Goal: Task Accomplishment & Management: Use online tool/utility

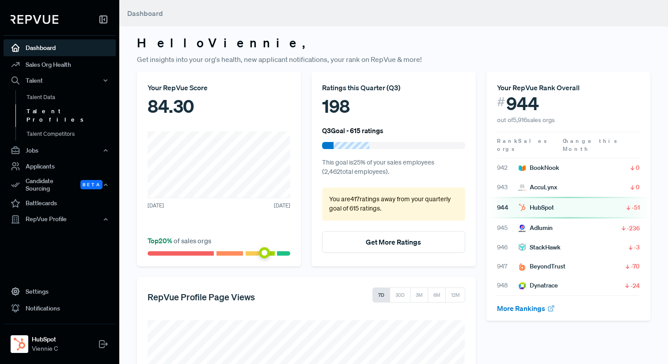
click at [58, 115] on link "Talent Profiles" at bounding box center [71, 115] width 112 height 23
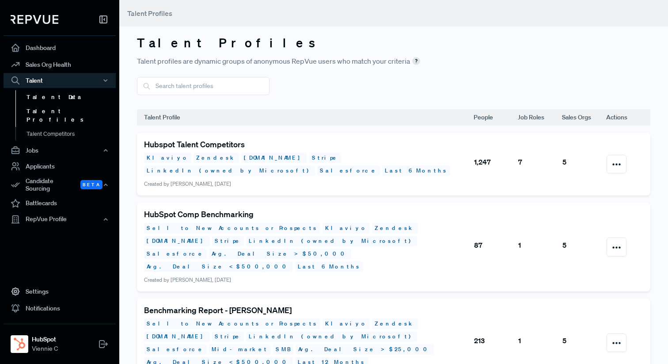
click at [54, 98] on link "Talent Data" at bounding box center [71, 97] width 112 height 14
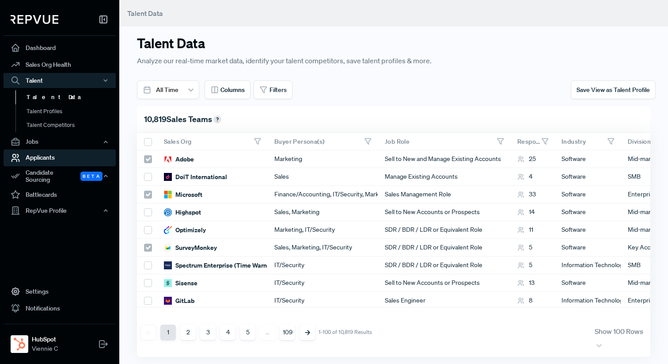
click at [51, 156] on link "Applicants" at bounding box center [60, 157] width 112 height 17
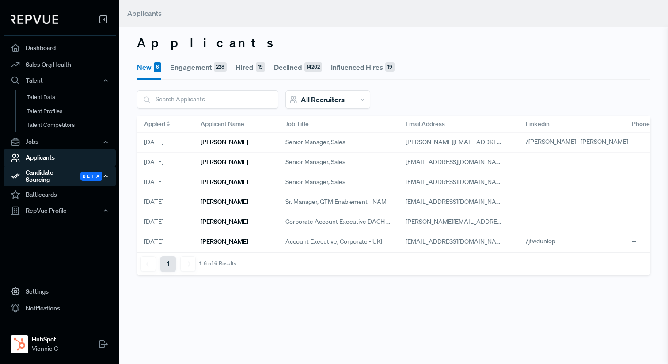
click at [53, 176] on div "Candidate Sourcing Beta" at bounding box center [60, 176] width 112 height 20
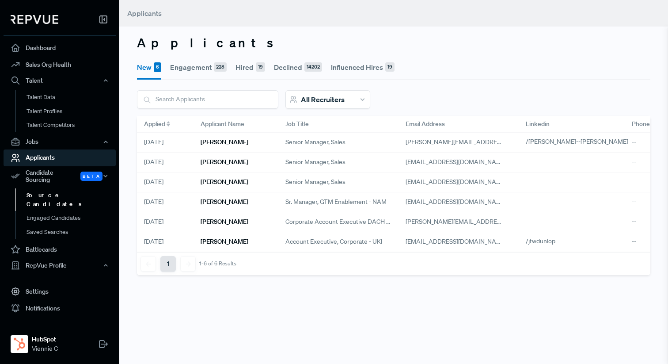
click at [64, 190] on link "Source Candidates" at bounding box center [71, 199] width 112 height 23
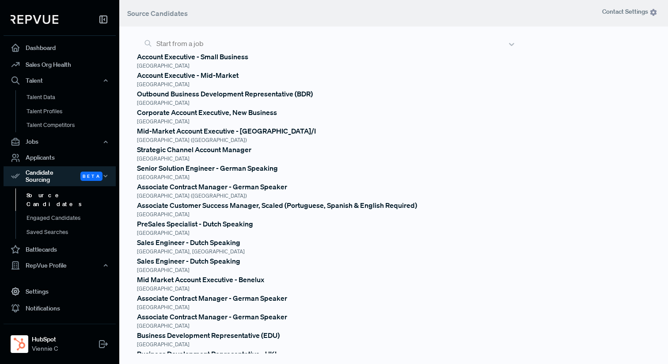
click at [346, 47] on div at bounding box center [329, 43] width 346 height 12
click at [300, 99] on div "Outbound Business Development Representative (BDR)" at bounding box center [326, 93] width 379 height 11
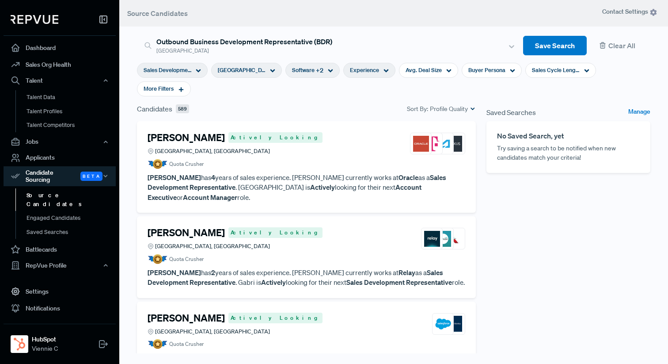
click at [363, 74] on span "Experience" at bounding box center [364, 70] width 29 height 8
click at [360, 140] on div "< 1 Years to 10+ Years" at bounding box center [355, 136] width 124 height 16
drag, startPoint x: 392, startPoint y: 117, endPoint x: 306, endPoint y: 120, distance: 85.8
click at [306, 120] on div "<1Y 10Y+" at bounding box center [355, 116] width 124 height 9
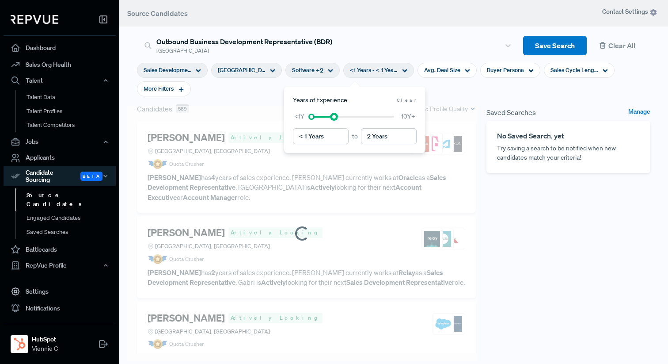
type input "1 Year"
drag, startPoint x: 393, startPoint y: 117, endPoint x: 319, endPoint y: 117, distance: 74.7
click at [319, 117] on div at bounding box center [319, 117] width 6 height 6
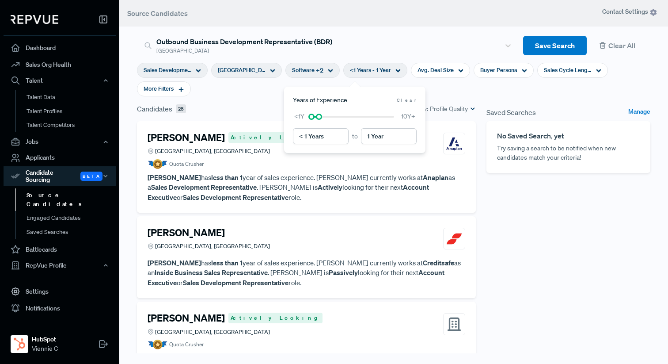
click at [567, 233] on div "Saved Searches Manage No Saved Search, yet Try saving a search to be notified w…" at bounding box center [568, 250] width 175 height 294
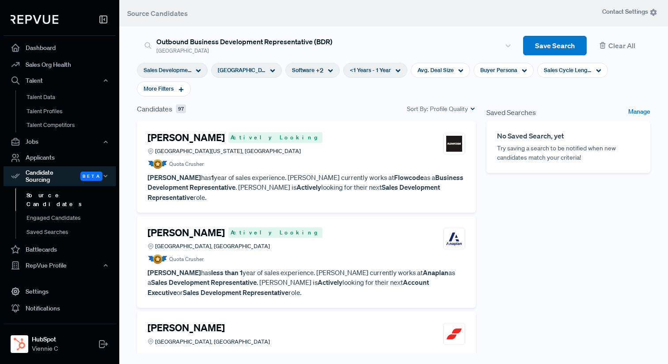
click at [321, 70] on div "Software + 2" at bounding box center [312, 70] width 54 height 15
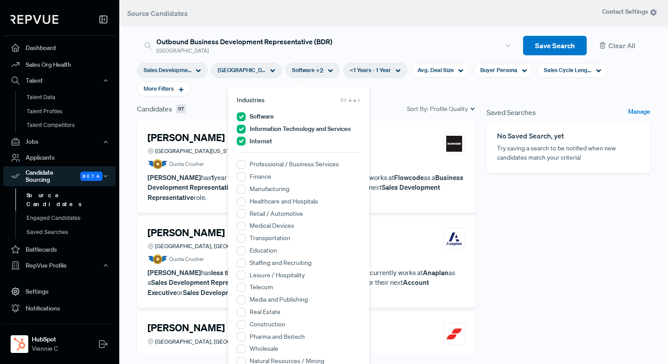
click at [321, 70] on div "Software + 2" at bounding box center [312, 70] width 54 height 15
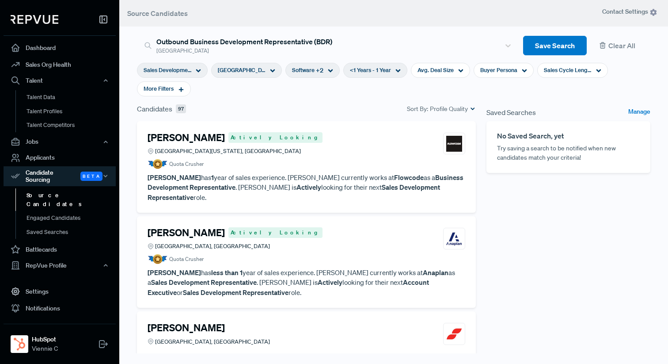
click at [197, 68] on div "Sales Development Representative" at bounding box center [172, 70] width 71 height 15
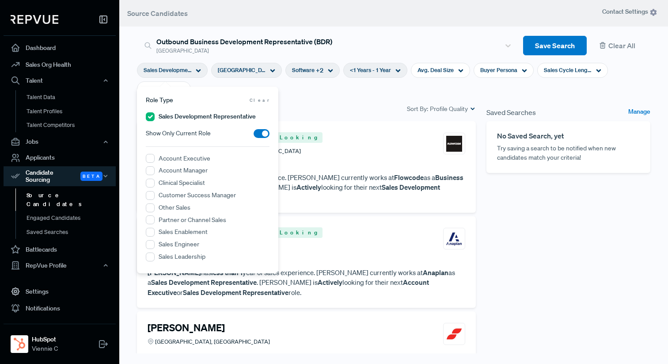
click at [197, 68] on div "Sales Development Representative" at bounding box center [172, 70] width 71 height 15
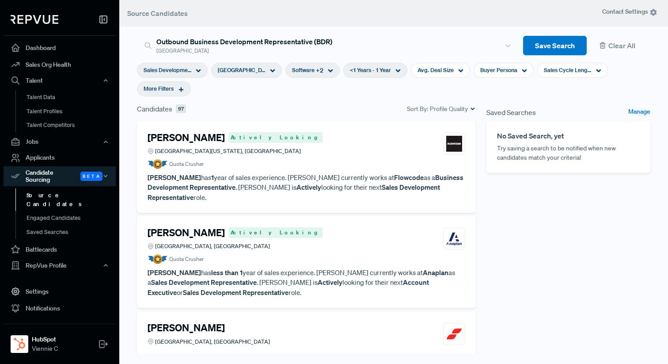
click at [174, 84] on span "More Filters" at bounding box center [159, 88] width 30 height 8
click at [652, 160] on icon "button" at bounding box center [654, 158] width 6 height 6
click at [652, 157] on use "button" at bounding box center [654, 158] width 6 height 4
click at [653, 142] on icon "button" at bounding box center [654, 141] width 6 height 6
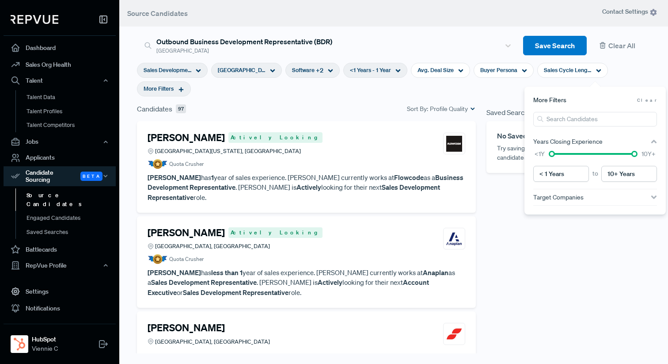
click at [653, 142] on icon "button" at bounding box center [654, 141] width 6 height 6
click at [620, 117] on input "search" at bounding box center [595, 119] width 124 height 15
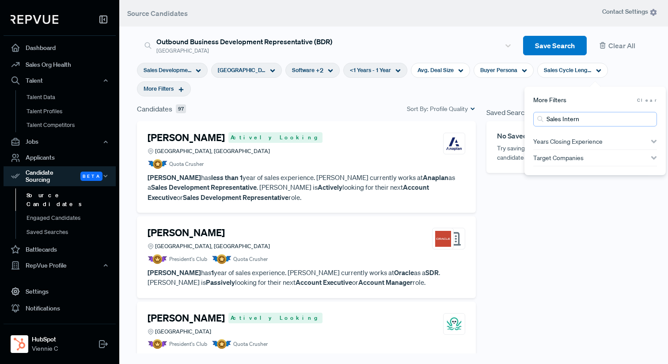
type input "sales intern"
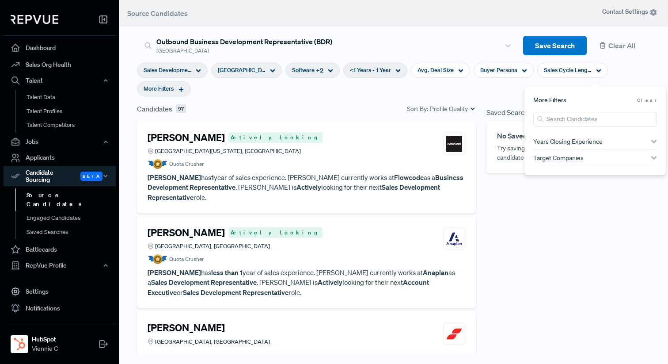
click at [599, 256] on div "Saved Searches Manage No Saved Search, yet Try saving a search to be notified w…" at bounding box center [568, 250] width 175 height 294
click at [171, 70] on span "Sales Development Representative" at bounding box center [168, 70] width 48 height 8
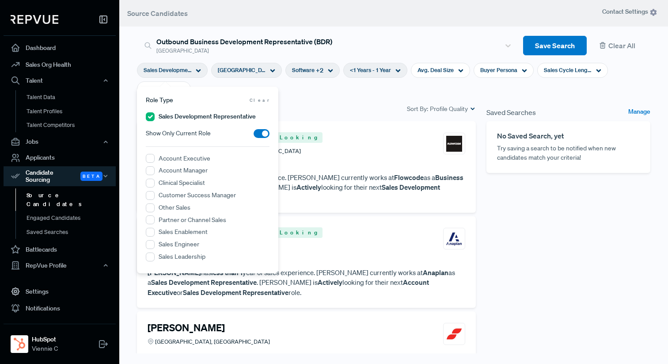
click at [597, 244] on div "Saved Searches Manage No Saved Search, yet Try saving a search to be notified w…" at bounding box center [568, 250] width 175 height 294
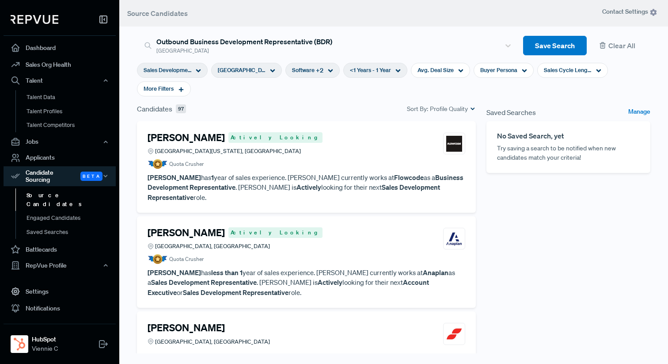
click at [366, 132] on div "[PERSON_NAME] Actively Looking Greater [US_STATE][GEOGRAPHIC_DATA], [GEOGRAPHIC…" at bounding box center [307, 144] width 318 height 24
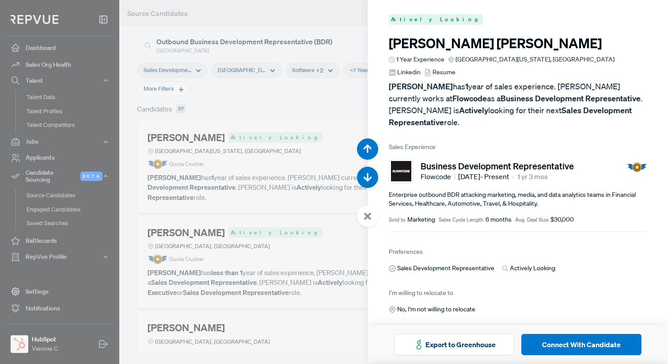
click at [335, 98] on div at bounding box center [334, 182] width 668 height 364
